Goal: Task Accomplishment & Management: Use online tool/utility

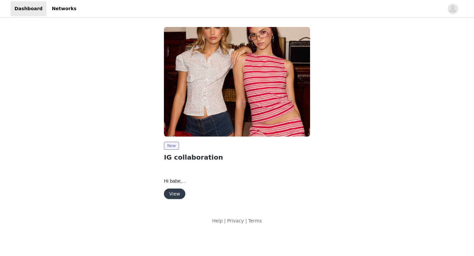
click at [175, 193] on button "View" at bounding box center [174, 194] width 21 height 11
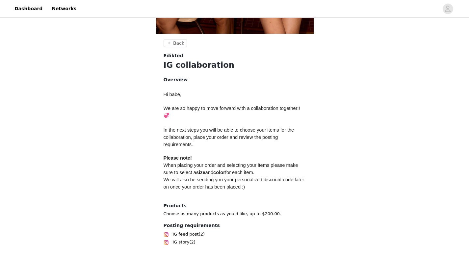
scroll to position [257, 0]
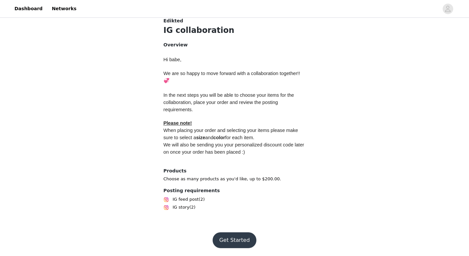
click at [231, 241] on button "Get Started" at bounding box center [235, 240] width 44 height 16
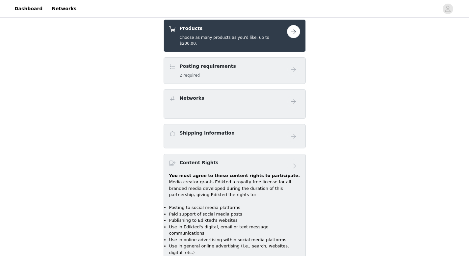
scroll to position [258, 0]
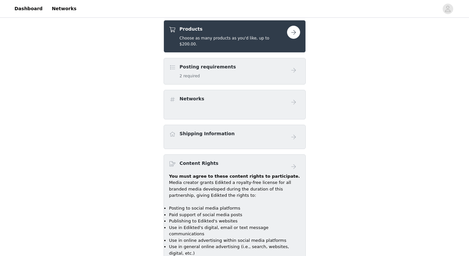
click at [291, 34] on button "button" at bounding box center [293, 32] width 13 height 13
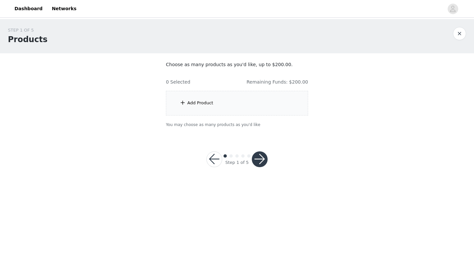
click at [224, 102] on div "Add Product" at bounding box center [237, 103] width 142 height 25
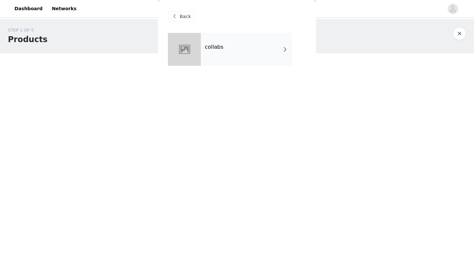
click at [225, 63] on div "collabs" at bounding box center [247, 49] width 92 height 33
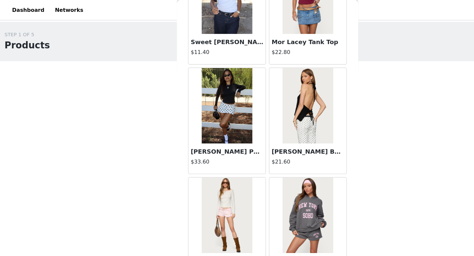
scroll to position [751, 0]
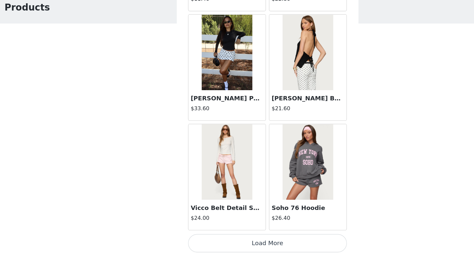
click at [257, 244] on button "Load More" at bounding box center [237, 245] width 138 height 16
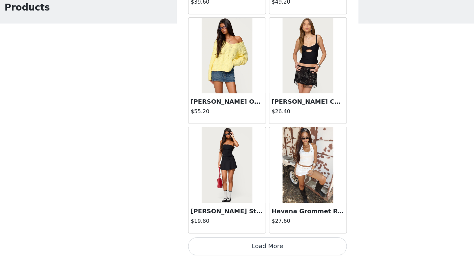
scroll to position [1706, 0]
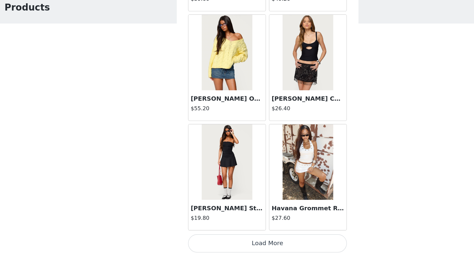
click at [284, 244] on button "Load More" at bounding box center [237, 245] width 138 height 16
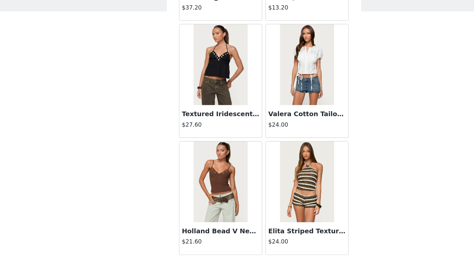
scroll to position [2661, 0]
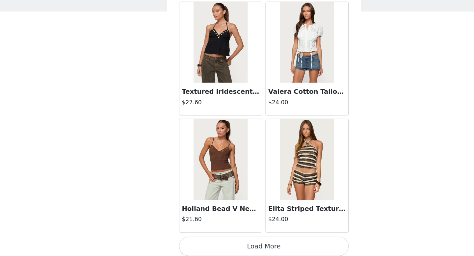
click at [255, 243] on button "Load More" at bounding box center [237, 245] width 138 height 16
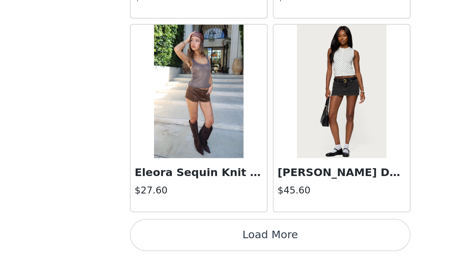
scroll to position [3616, 0]
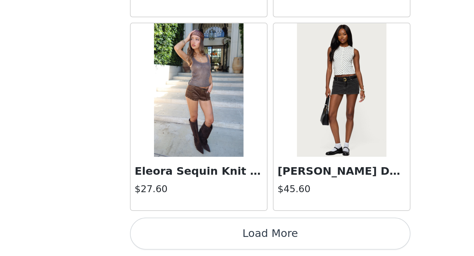
click at [241, 245] on button "Load More" at bounding box center [237, 245] width 138 height 16
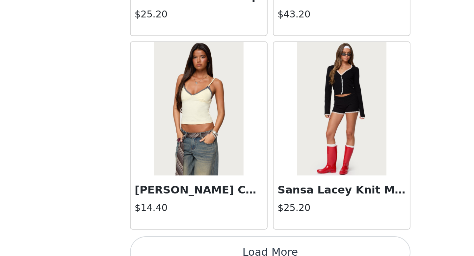
scroll to position [4571, 0]
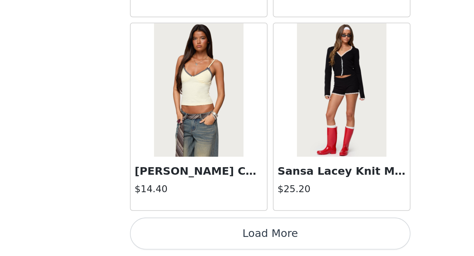
click at [260, 247] on button "Load More" at bounding box center [237, 245] width 138 height 16
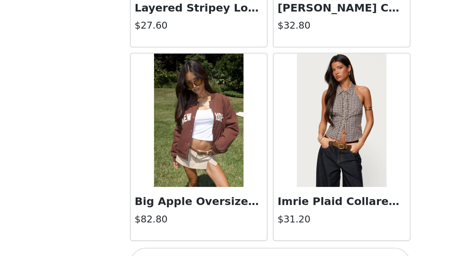
scroll to position [5516, 0]
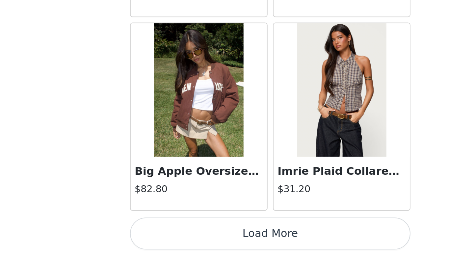
click at [261, 243] on button "Load More" at bounding box center [237, 245] width 138 height 16
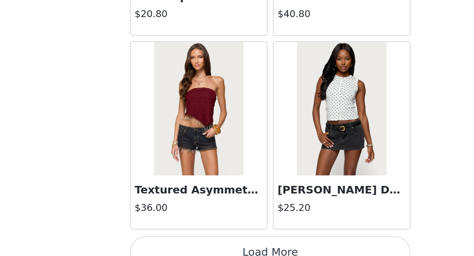
scroll to position [6480, 0]
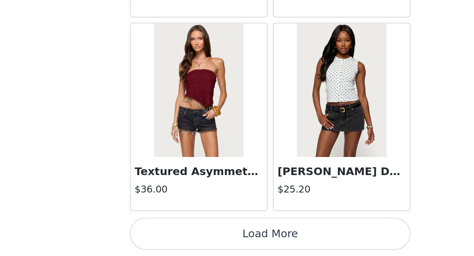
click at [248, 247] on button "Load More" at bounding box center [237, 245] width 138 height 16
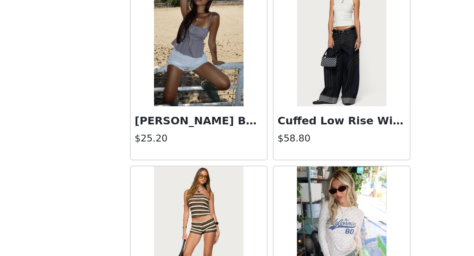
scroll to position [2200, 0]
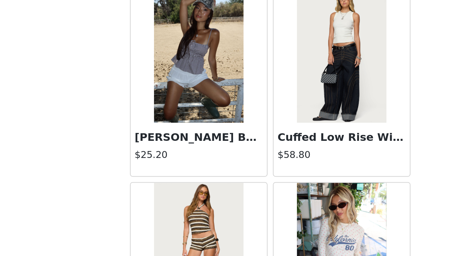
click at [280, 186] on img at bounding box center [272, 157] width 44 height 66
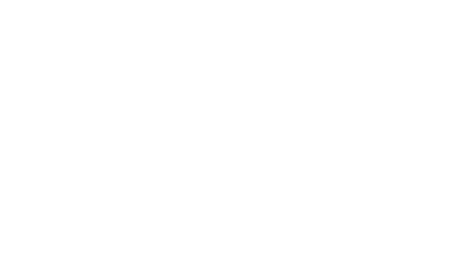
scroll to position [0, 0]
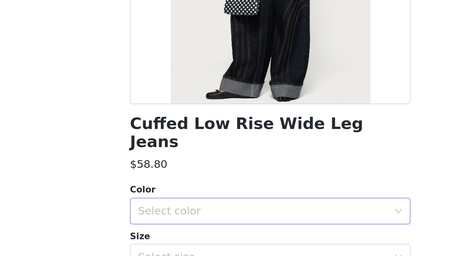
click at [204, 230] on div "Select color" at bounding box center [233, 233] width 123 height 7
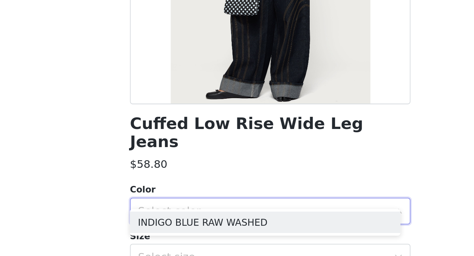
click at [204, 230] on div "Select color" at bounding box center [233, 233] width 123 height 7
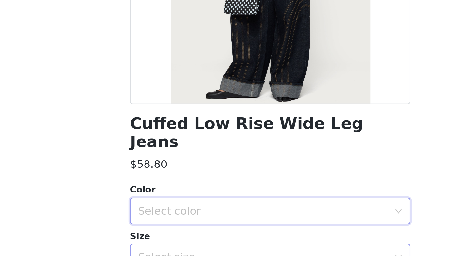
click at [207, 253] on div "Select size" at bounding box center [233, 256] width 123 height 7
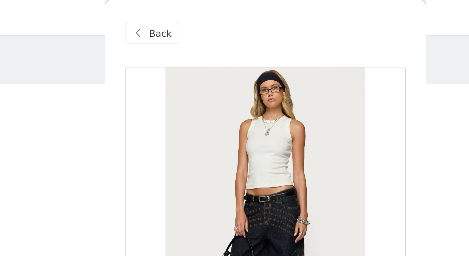
scroll to position [11, 0]
click at [184, 16] on span "Back" at bounding box center [182, 16] width 11 height 7
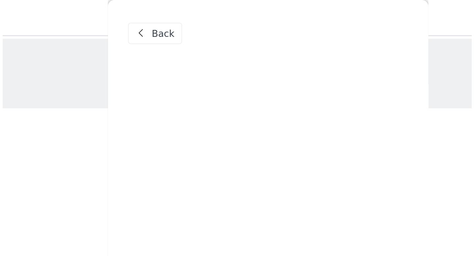
scroll to position [0, 0]
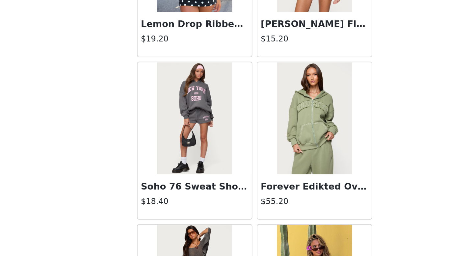
scroll to position [178, 0]
click at [273, 180] on img at bounding box center [272, 175] width 44 height 66
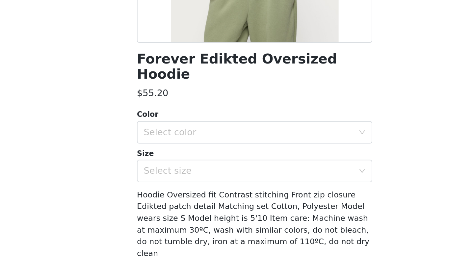
scroll to position [64, 0]
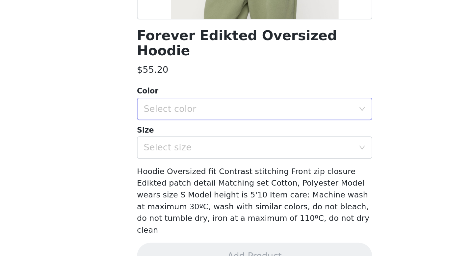
click at [231, 166] on div "Select color" at bounding box center [233, 169] width 123 height 7
click at [224, 176] on li "OLIVE" at bounding box center [234, 175] width 133 height 11
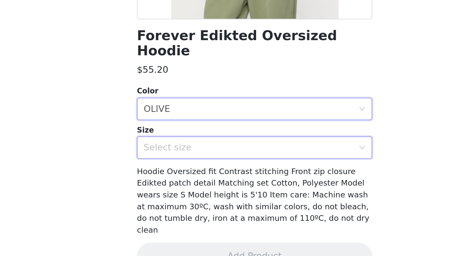
click at [215, 187] on div "Select size" at bounding box center [235, 192] width 126 height 13
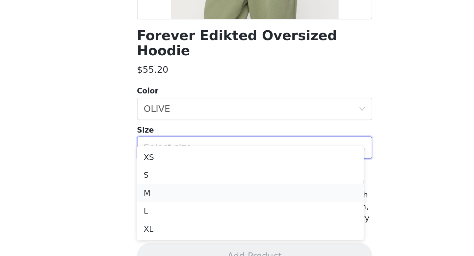
click at [208, 219] on li "M" at bounding box center [234, 219] width 133 height 11
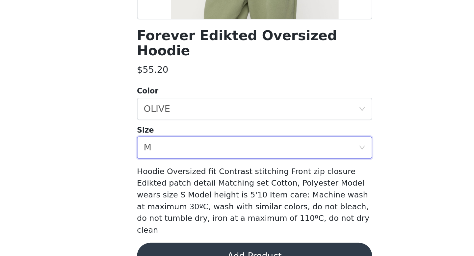
click at [211, 248] on button "Add Product" at bounding box center [237, 256] width 138 height 16
